Goal: Complete application form

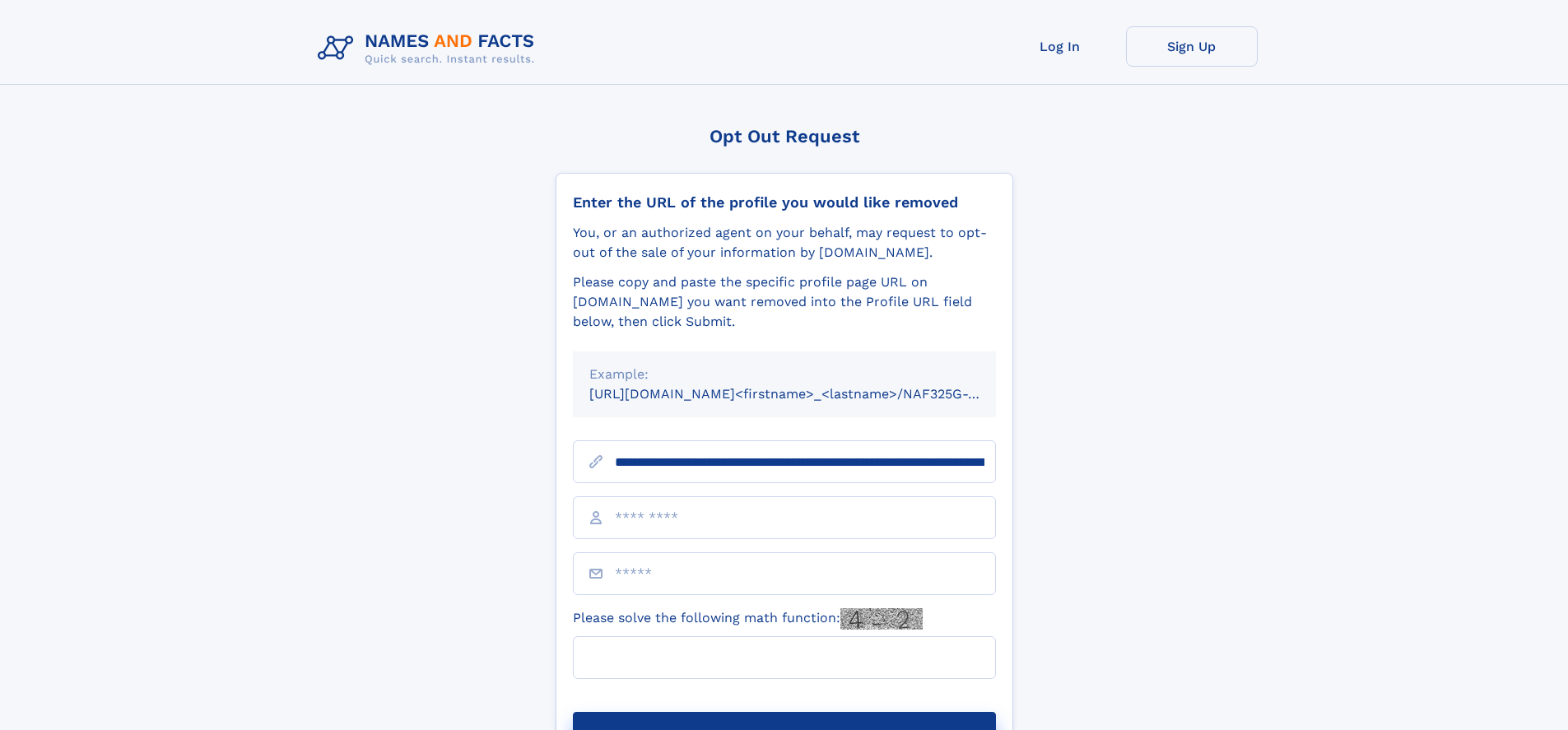
scroll to position [0, 214]
type input "**********"
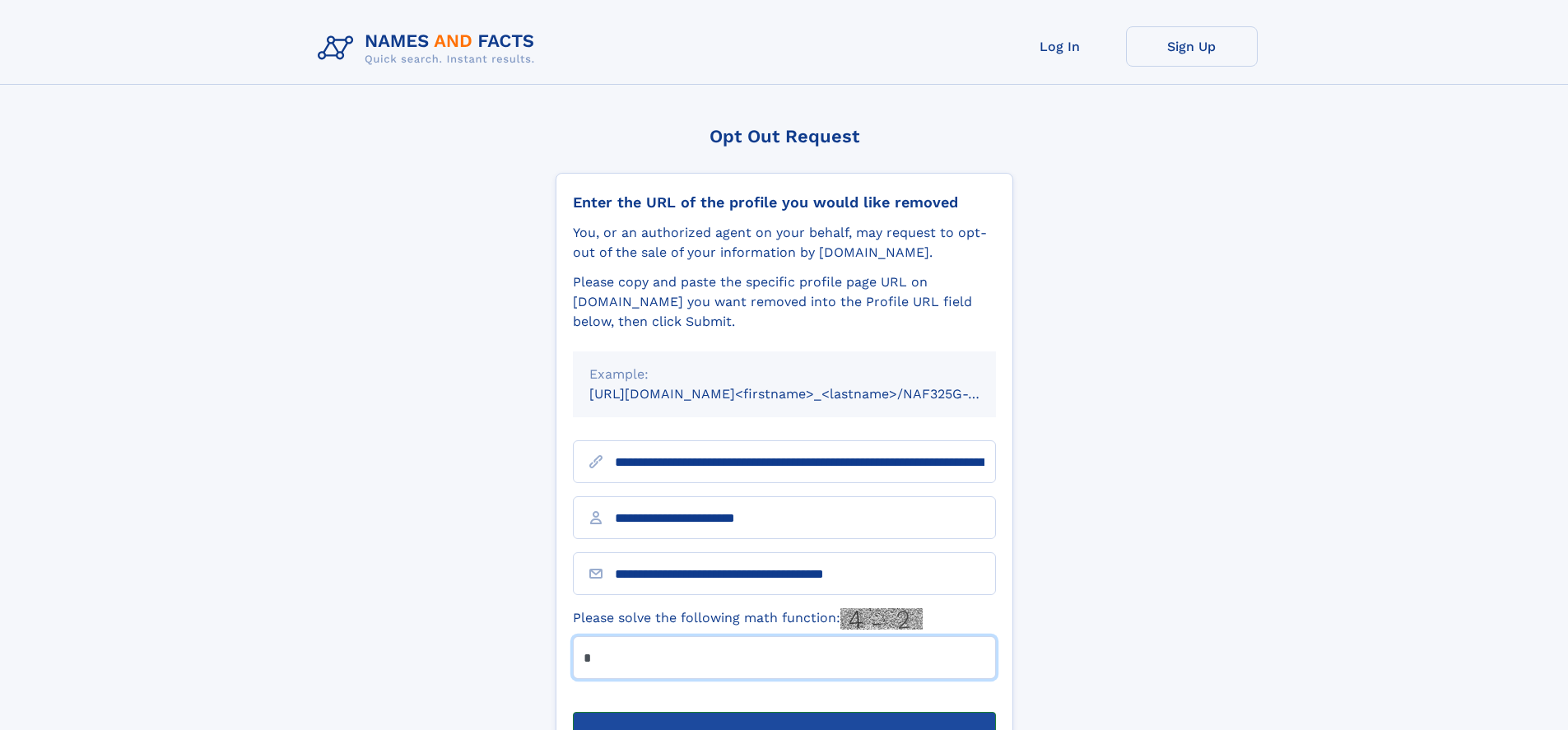
type input "*"
click at [784, 712] on button "Submit Opt Out Request" at bounding box center [784, 739] width 423 height 53
